Goal: Task Accomplishment & Management: Complete application form

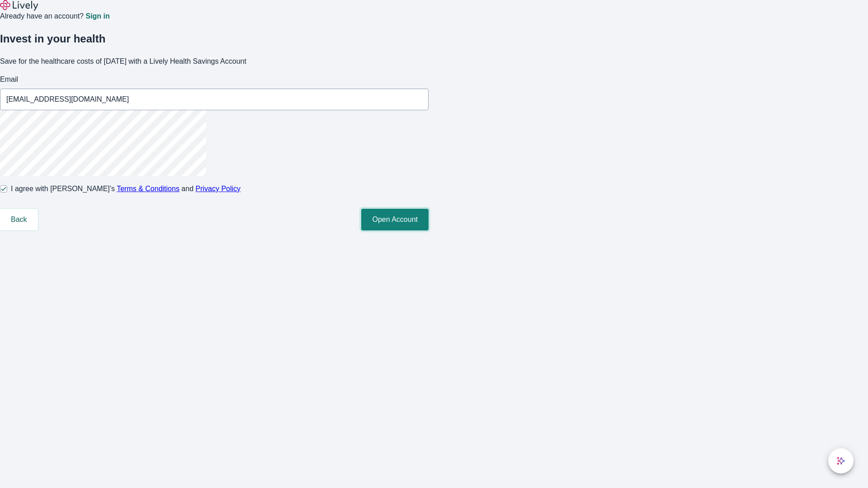
click at [429, 231] on button "Open Account" at bounding box center [394, 220] width 67 height 22
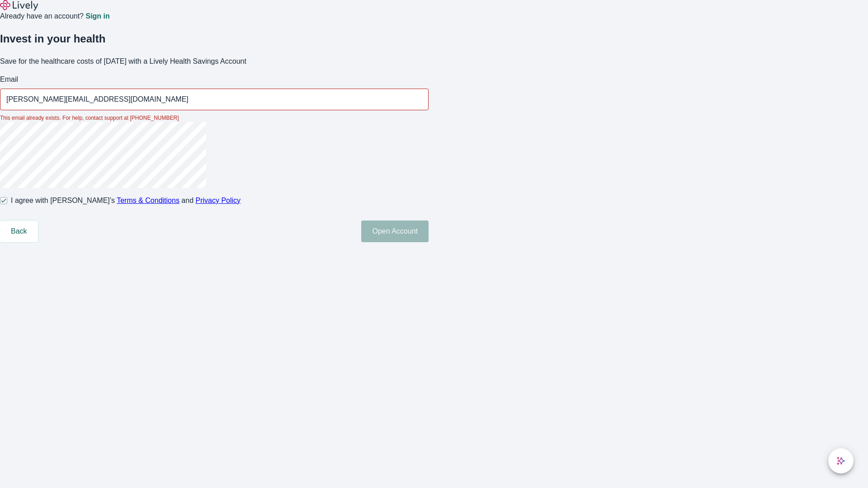
type input "[PERSON_NAME][EMAIL_ADDRESS][DOMAIN_NAME]"
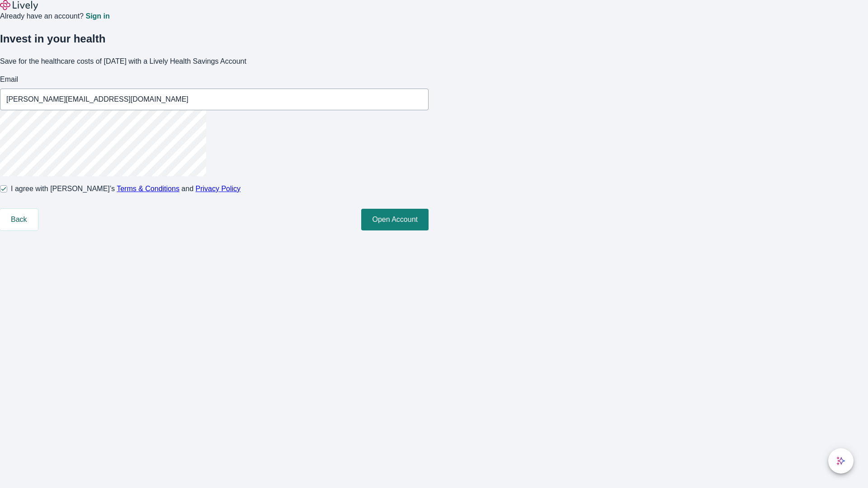
click at [7, 193] on input "I agree with Lively’s Terms & Conditions and Privacy Policy" at bounding box center [3, 188] width 7 height 7
checkbox input "false"
type input "[EMAIL_ADDRESS][DOMAIN_NAME]"
click at [7, 193] on input "I agree with Lively’s Terms & Conditions and Privacy Policy" at bounding box center [3, 188] width 7 height 7
checkbox input "true"
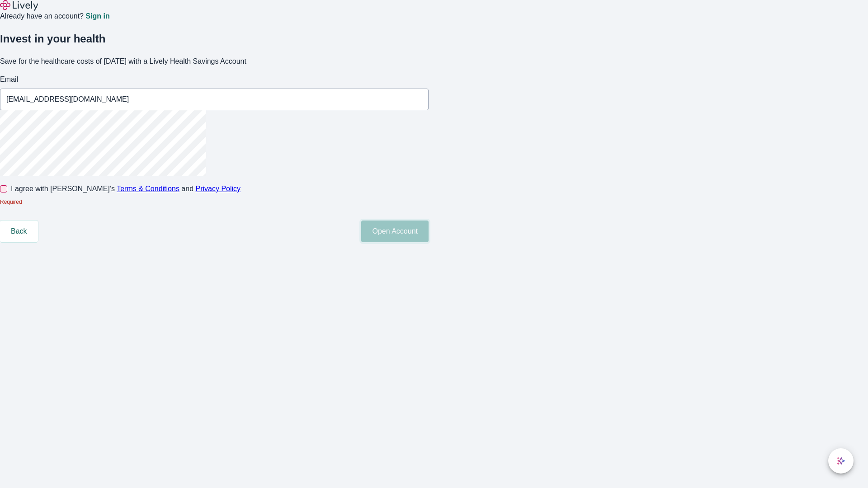
click at [429, 242] on button "Open Account" at bounding box center [394, 232] width 67 height 22
